Goal: Task Accomplishment & Management: Manage account settings

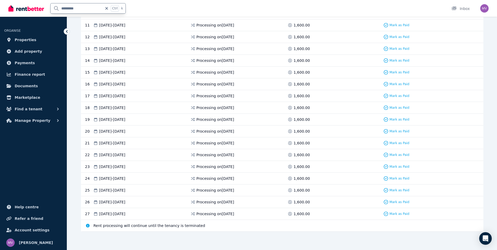
drag, startPoint x: 80, startPoint y: 10, endPoint x: 50, endPoint y: 6, distance: 30.6
click at [50, 6] on div "********* Ctrl k" at bounding box center [68, 8] width 120 height 17
drag, startPoint x: 69, startPoint y: 9, endPoint x: 58, endPoint y: 7, distance: 11.5
click at [58, 7] on input "****" at bounding box center [77, 8] width 52 height 10
type input "****"
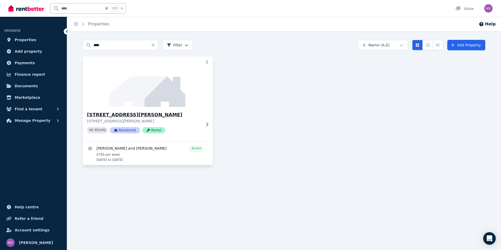
click at [112, 115] on h3 "[STREET_ADDRESS][PERSON_NAME]" at bounding box center [144, 114] width 114 height 7
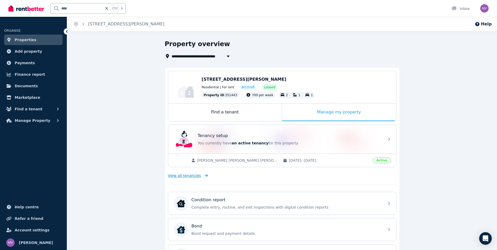
click at [193, 175] on span "View all tenancies" at bounding box center [184, 175] width 33 height 5
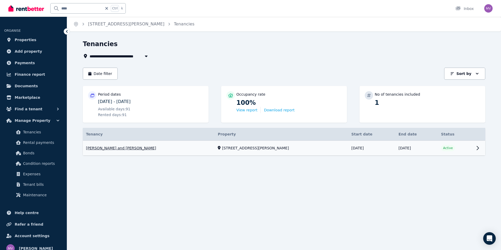
click at [161, 149] on link "View property details" at bounding box center [284, 148] width 403 height 15
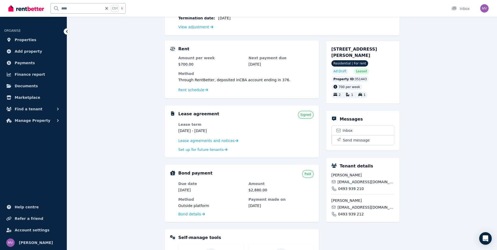
scroll to position [101, 0]
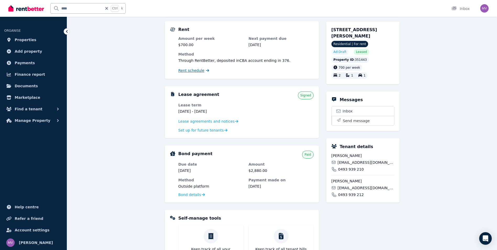
click at [201, 70] on span "Rent schedule" at bounding box center [192, 70] width 26 height 5
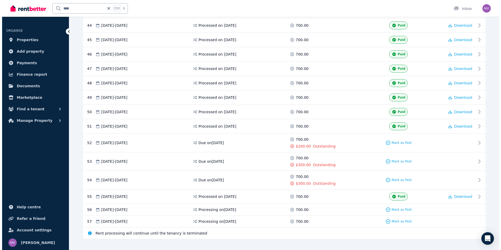
scroll to position [752, 0]
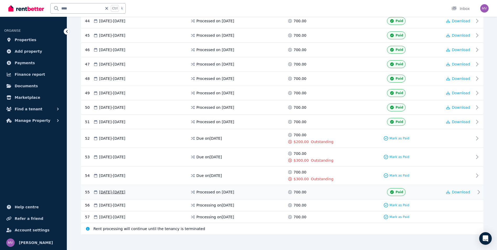
click at [477, 191] on icon at bounding box center [479, 192] width 6 height 6
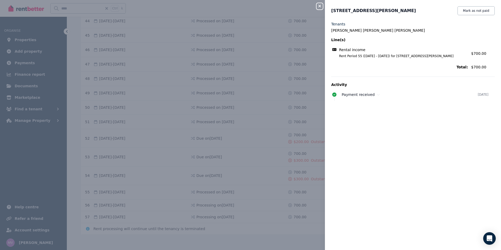
click at [321, 7] on icon "button" at bounding box center [320, 6] width 6 height 4
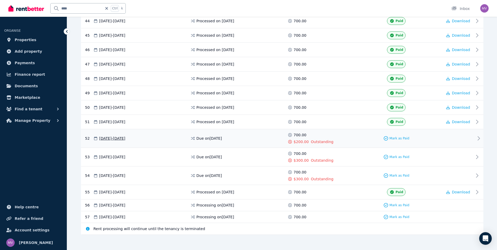
click at [478, 138] on icon at bounding box center [479, 138] width 6 height 6
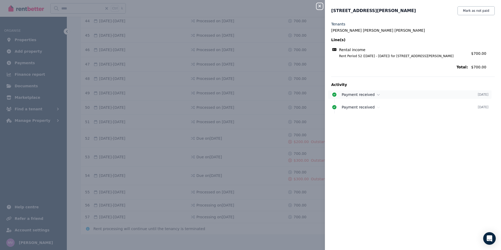
click at [377, 95] on icon at bounding box center [378, 95] width 3 height 4
click at [321, 6] on icon "button" at bounding box center [320, 6] width 6 height 4
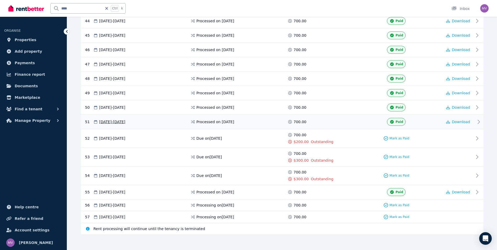
click at [476, 121] on icon at bounding box center [479, 122] width 6 height 6
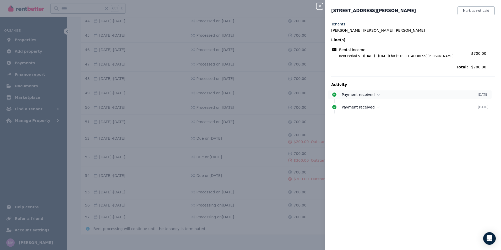
click at [373, 95] on div "Payment received" at bounding box center [410, 94] width 136 height 5
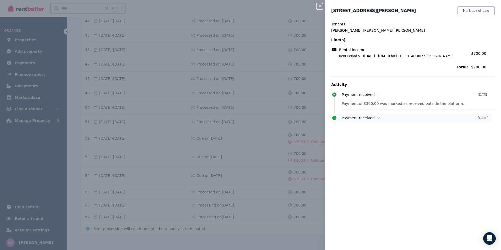
click at [370, 118] on span "Payment received" at bounding box center [358, 118] width 33 height 4
click at [321, 7] on icon "button" at bounding box center [320, 6] width 6 height 4
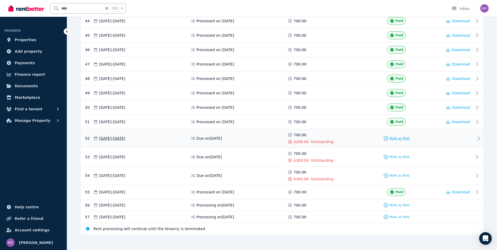
click at [404, 139] on span "Mark as Paid" at bounding box center [400, 138] width 20 height 4
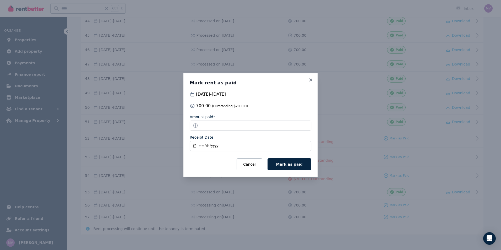
click at [194, 146] on input "Receipt Date" at bounding box center [251, 146] width 122 height 10
type input "**********"
click at [294, 164] on span "Mark as paid" at bounding box center [289, 164] width 26 height 4
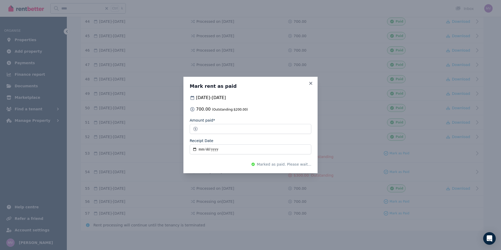
scroll to position [751, 0]
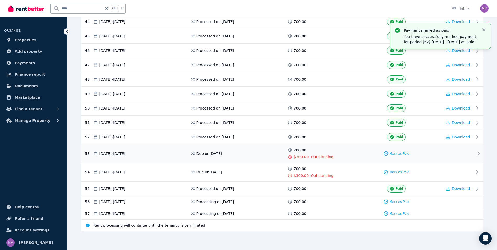
click at [404, 155] on span "Mark as Paid" at bounding box center [400, 154] width 20 height 4
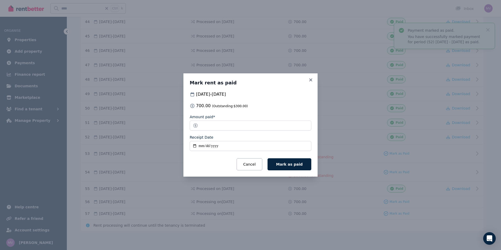
click at [196, 145] on input "Receipt Date" at bounding box center [251, 146] width 122 height 10
type input "**********"
click at [288, 166] on span "Mark as paid" at bounding box center [289, 164] width 26 height 4
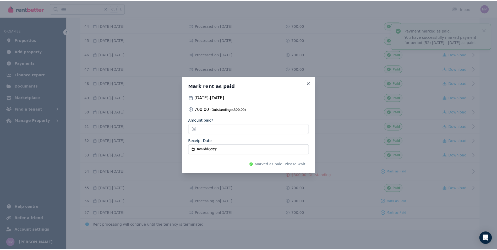
scroll to position [747, 0]
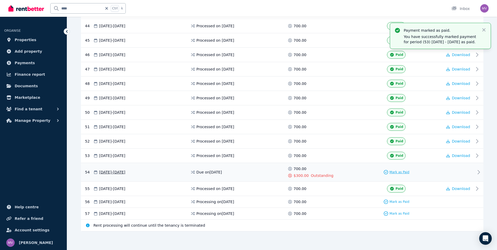
click at [405, 172] on span "Mark as Paid" at bounding box center [400, 172] width 20 height 4
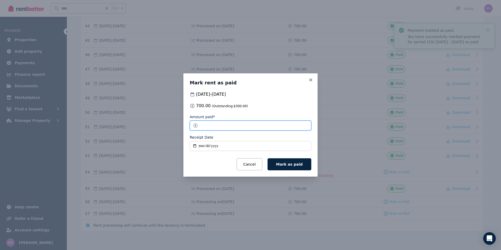
drag, startPoint x: 221, startPoint y: 126, endPoint x: 191, endPoint y: 125, distance: 30.4
click at [191, 125] on input "******" at bounding box center [251, 126] width 122 height 10
type input "***"
click at [194, 146] on input "Receipt Date" at bounding box center [251, 146] width 122 height 10
type input "**********"
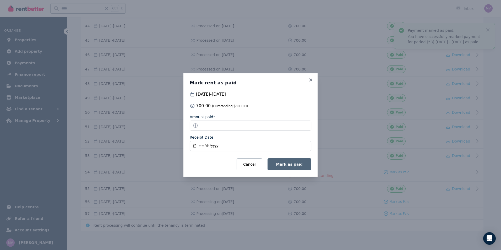
click at [290, 161] on button "Mark as paid" at bounding box center [290, 164] width 44 height 12
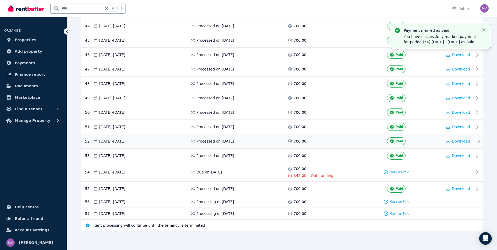
click at [476, 141] on icon at bounding box center [479, 141] width 6 height 6
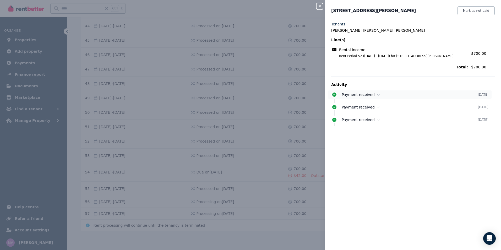
click at [377, 94] on icon at bounding box center [378, 95] width 3 height 4
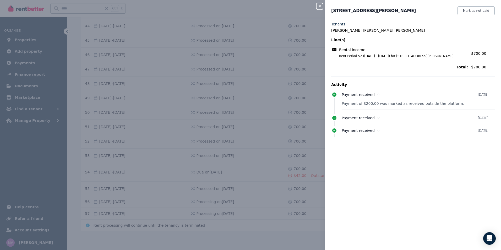
click at [321, 4] on icon "button" at bounding box center [320, 6] width 6 height 4
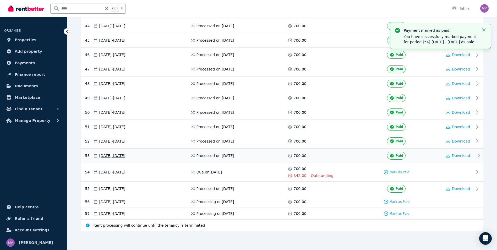
click at [477, 157] on icon at bounding box center [479, 156] width 6 height 6
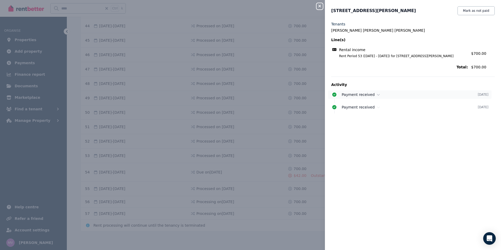
click at [373, 95] on div "Payment received" at bounding box center [410, 94] width 136 height 5
click at [444, 194] on div "Tenants [PERSON_NAME] [PERSON_NAME] [PERSON_NAME] Line(s) Rental income Rent Pe…" at bounding box center [413, 132] width 176 height 222
click at [322, 7] on icon "button" at bounding box center [320, 6] width 6 height 4
